Goal: Task Accomplishment & Management: Manage account settings

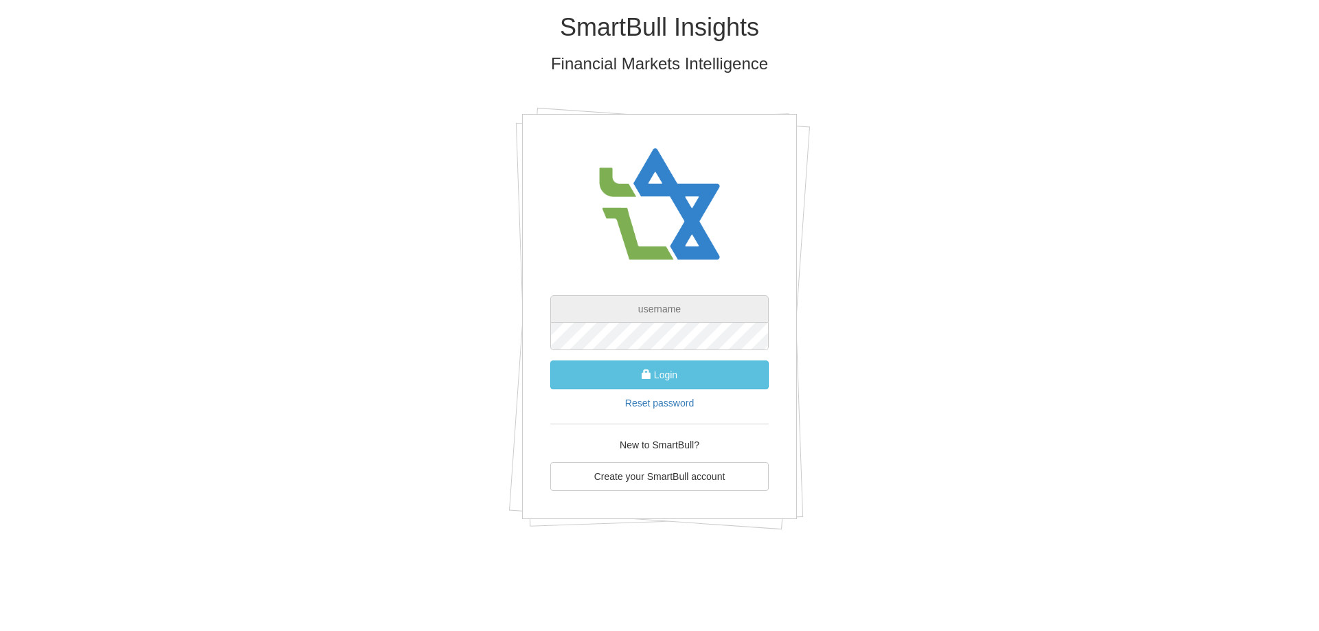
click at [658, 310] on input "text" at bounding box center [659, 308] width 219 height 27
click at [662, 372] on button "Login" at bounding box center [659, 375] width 219 height 29
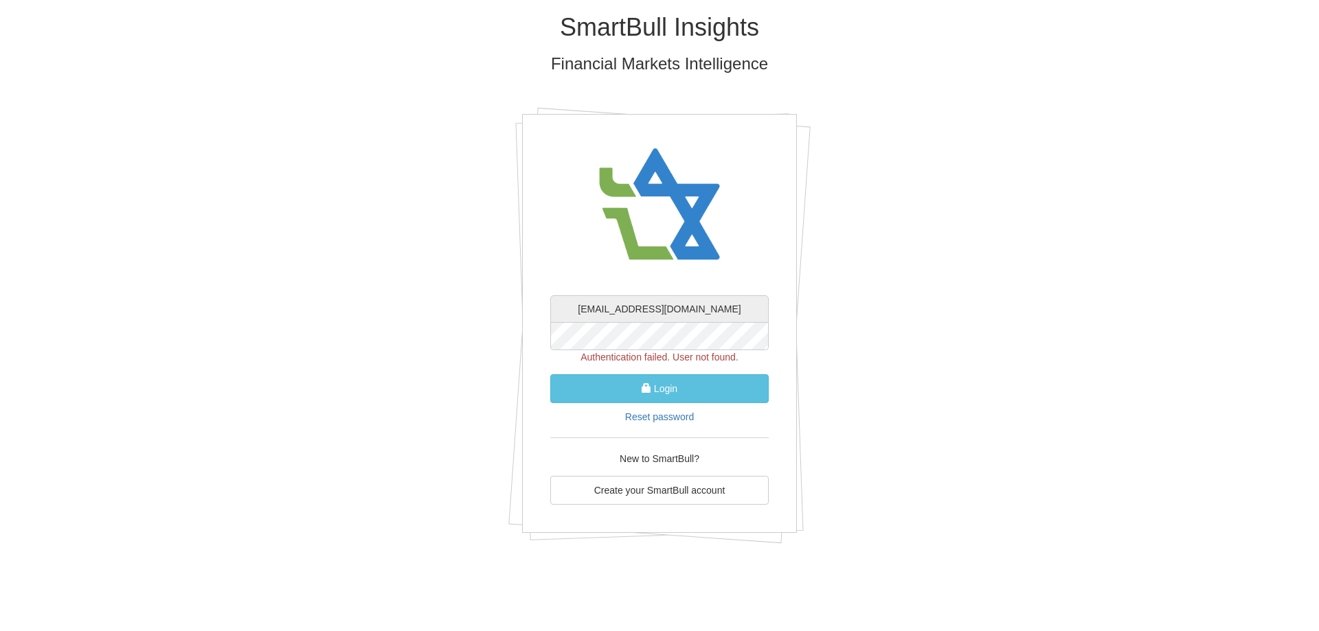
click at [678, 308] on input "[EMAIL_ADDRESS][DOMAIN_NAME]" at bounding box center [659, 308] width 219 height 27
click at [678, 309] on input "[EMAIL_ADDRESS][DOMAIN_NAME]" at bounding box center [659, 308] width 219 height 27
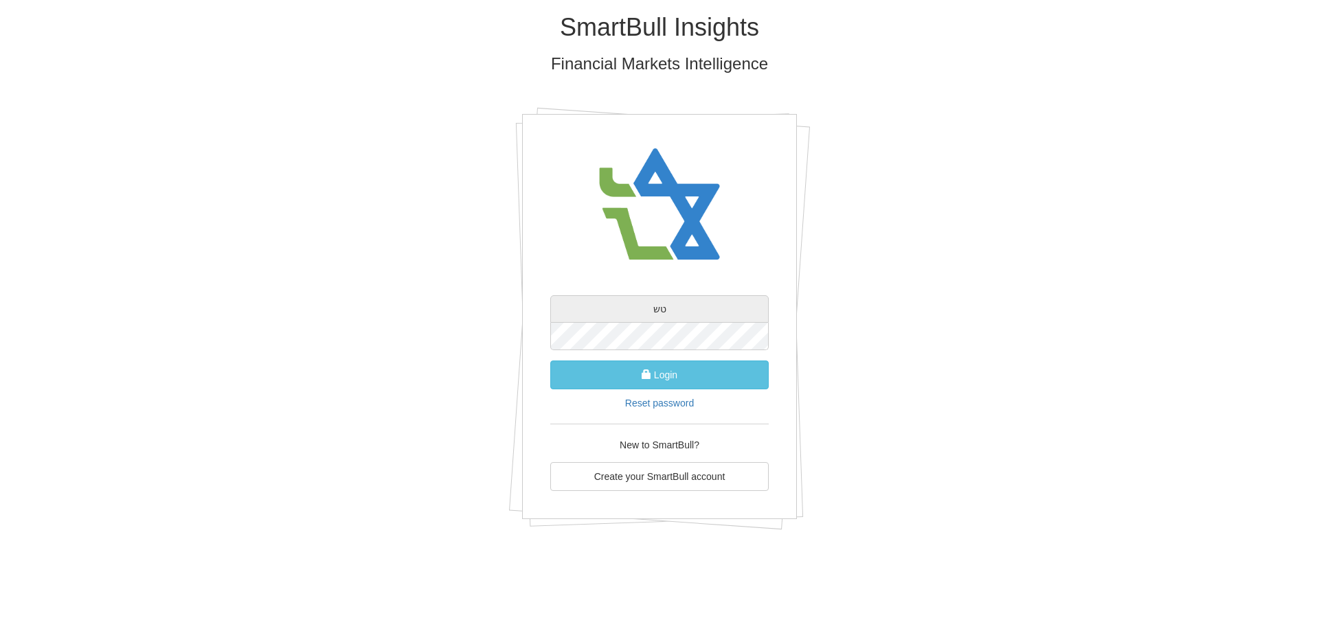
type input "ט"
type input "[EMAIL_ADDRESS][DOMAIN_NAME]"
click at [642, 376] on span "submit" at bounding box center [647, 375] width 10 height 10
